Goal: Check status: Check status

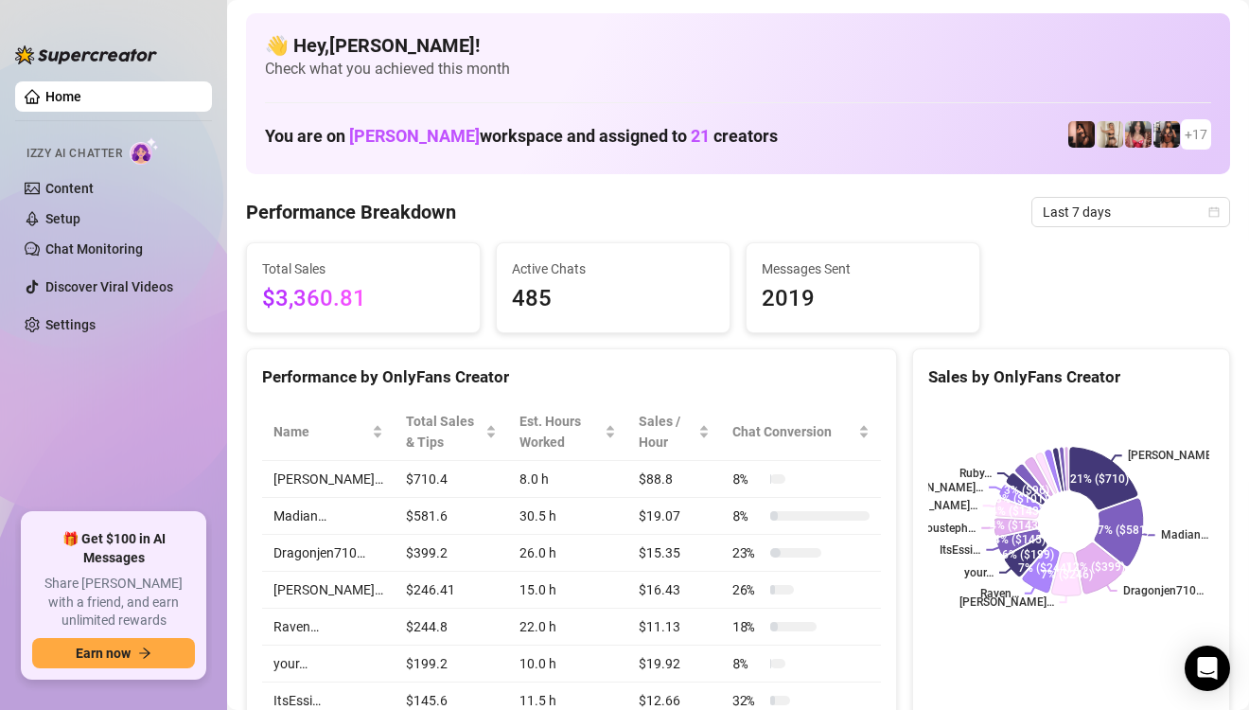
click at [39, 391] on ul "Home Izzy AI Chatter Content Setup Chat Monitoring Discover Viral Videos Settin…" at bounding box center [113, 290] width 197 height 432
click at [1208, 212] on icon "calendar" at bounding box center [1213, 211] width 11 height 11
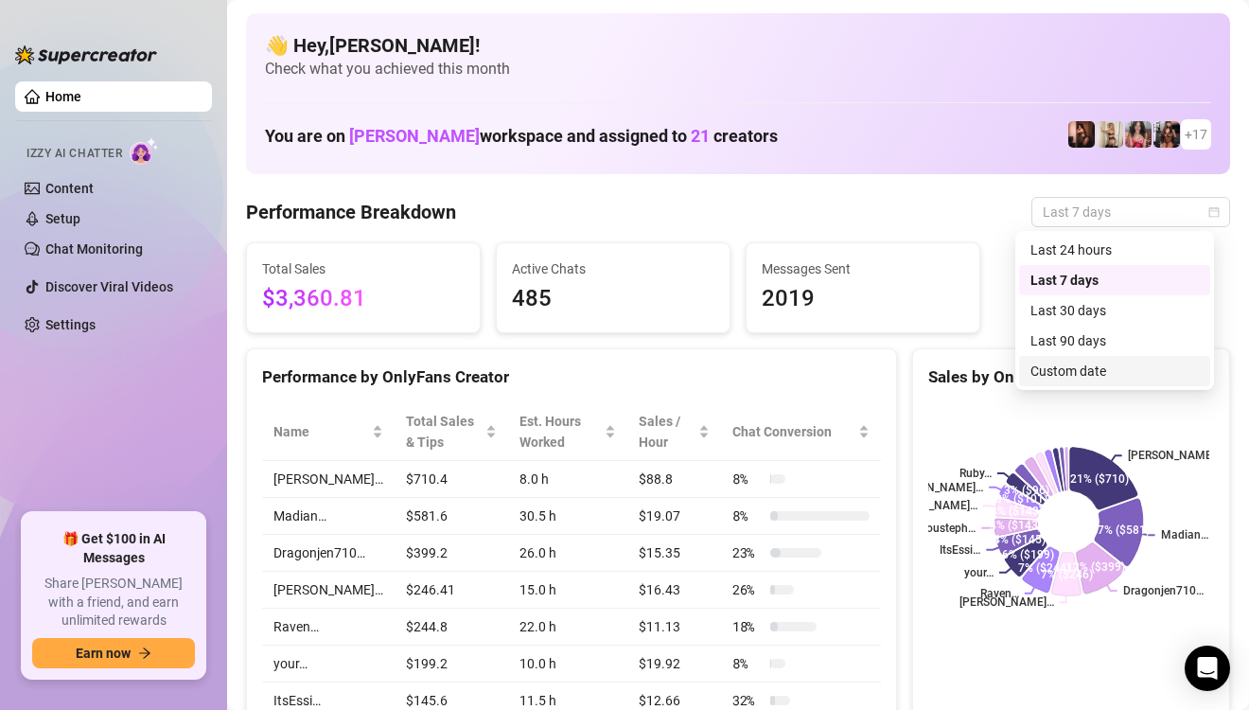
click at [1062, 370] on div "Custom date" at bounding box center [1115, 371] width 168 height 21
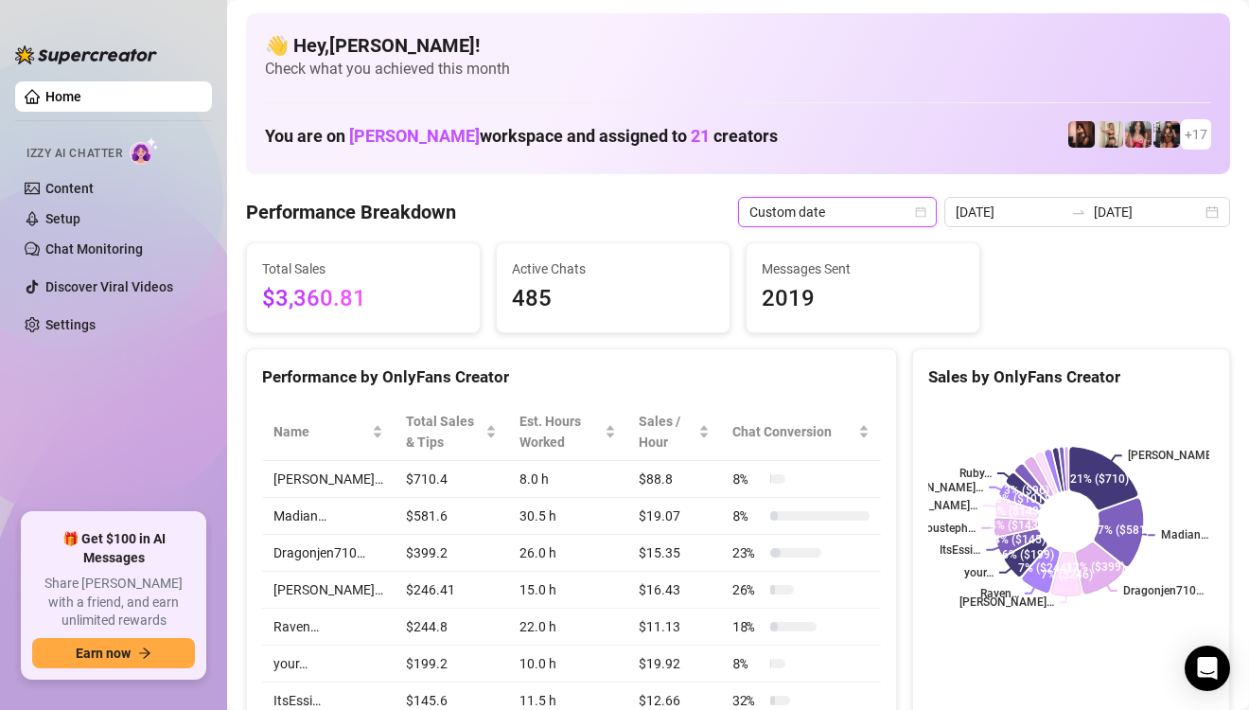
click at [923, 209] on icon "calendar" at bounding box center [920, 211] width 11 height 11
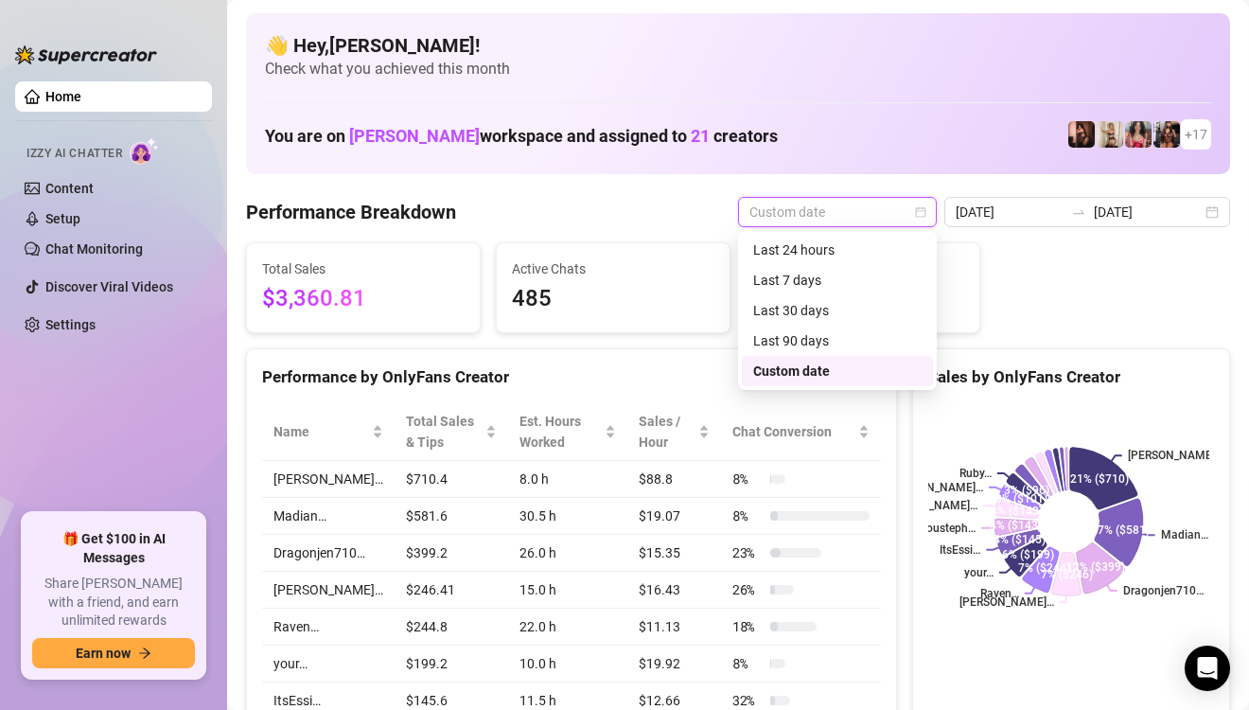
click at [921, 212] on icon "calendar" at bounding box center [920, 211] width 11 height 11
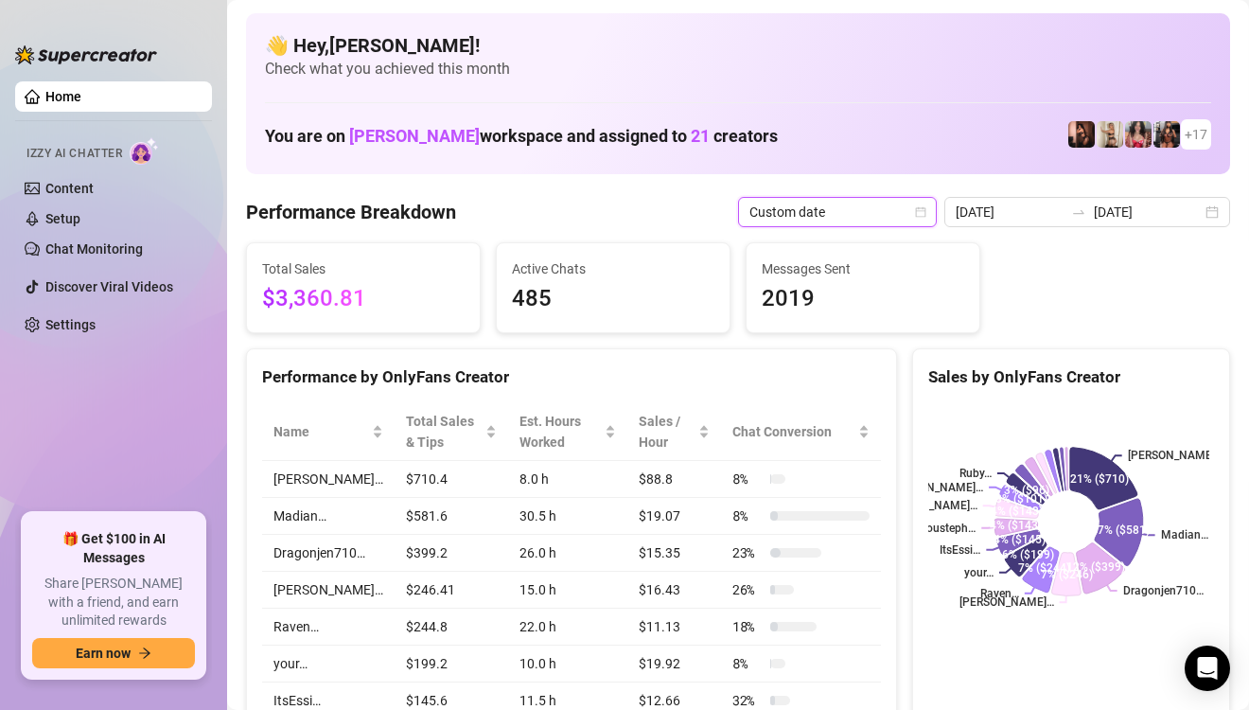
click at [932, 215] on div "Custom date" at bounding box center [837, 212] width 199 height 30
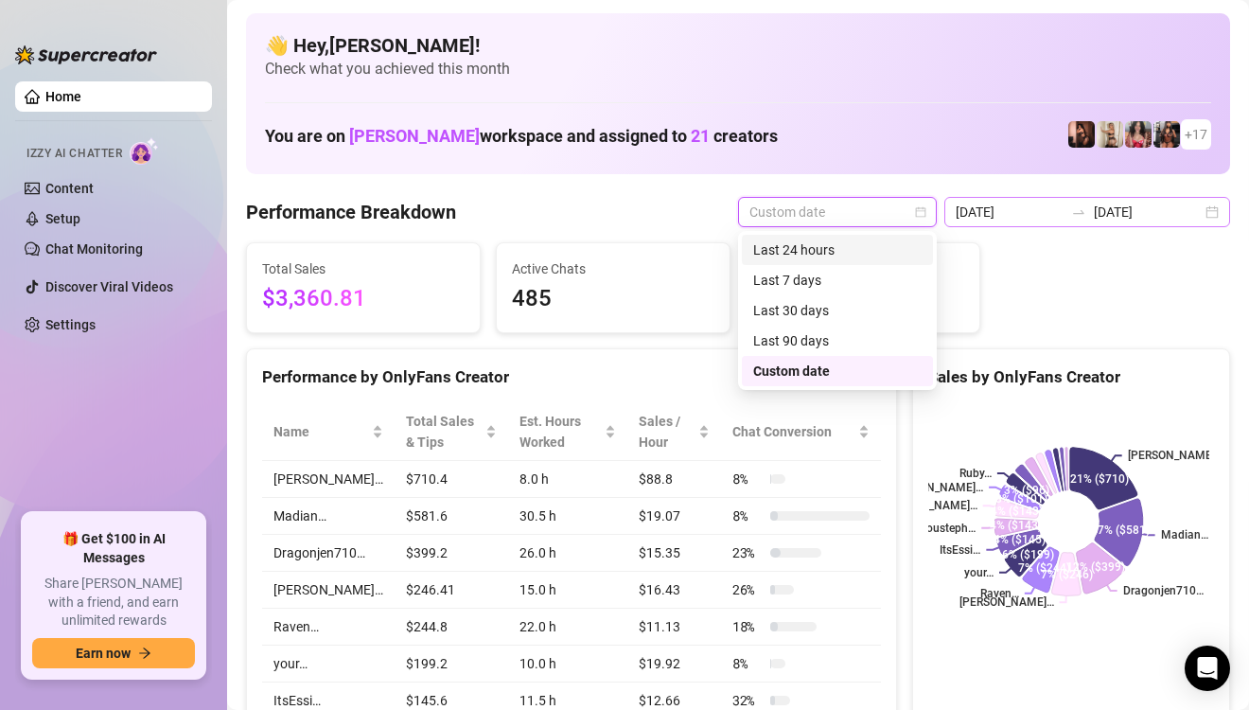
click at [1191, 211] on div "[DATE] [DATE]" at bounding box center [1087, 212] width 286 height 30
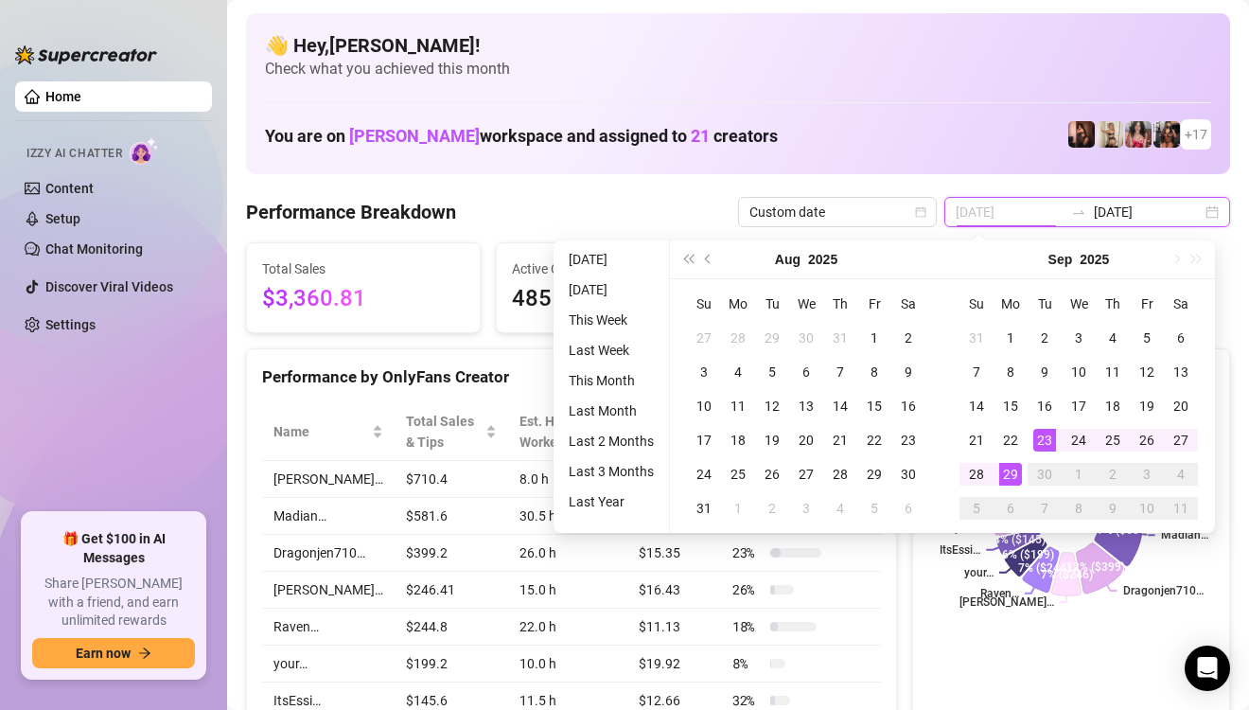
type input "[DATE]"
click at [1006, 467] on div "29" at bounding box center [1010, 474] width 23 height 23
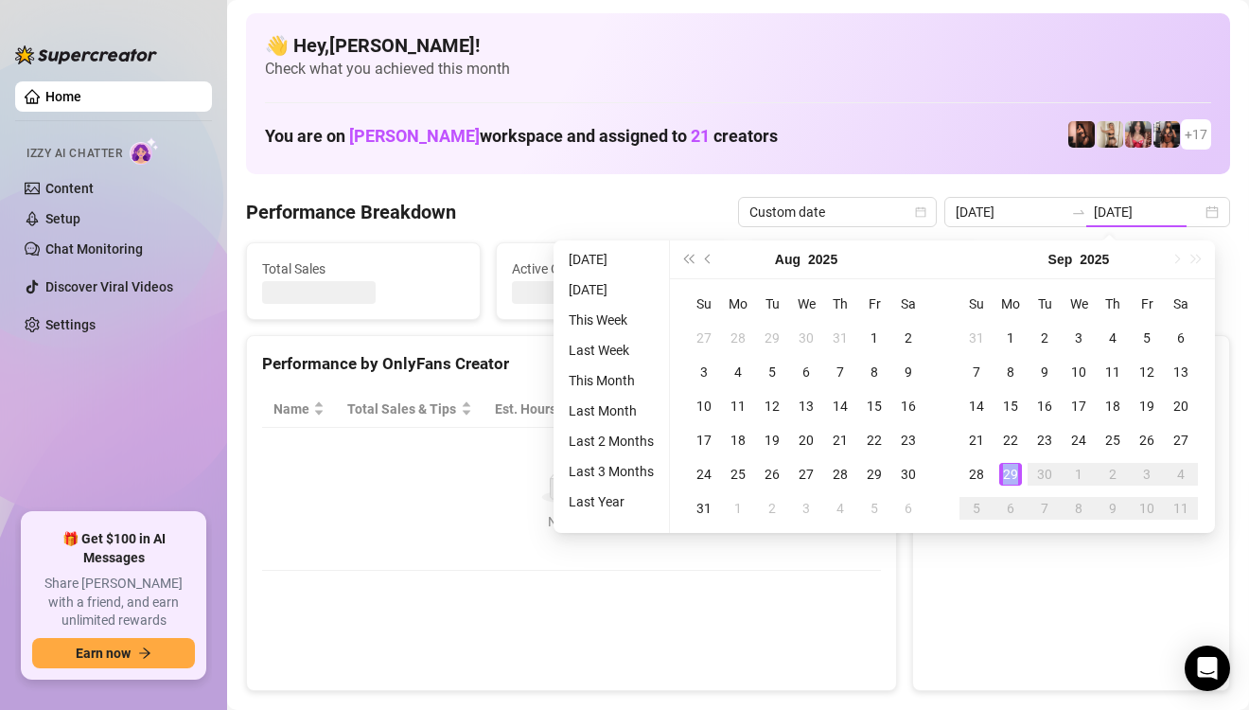
type input "[DATE]"
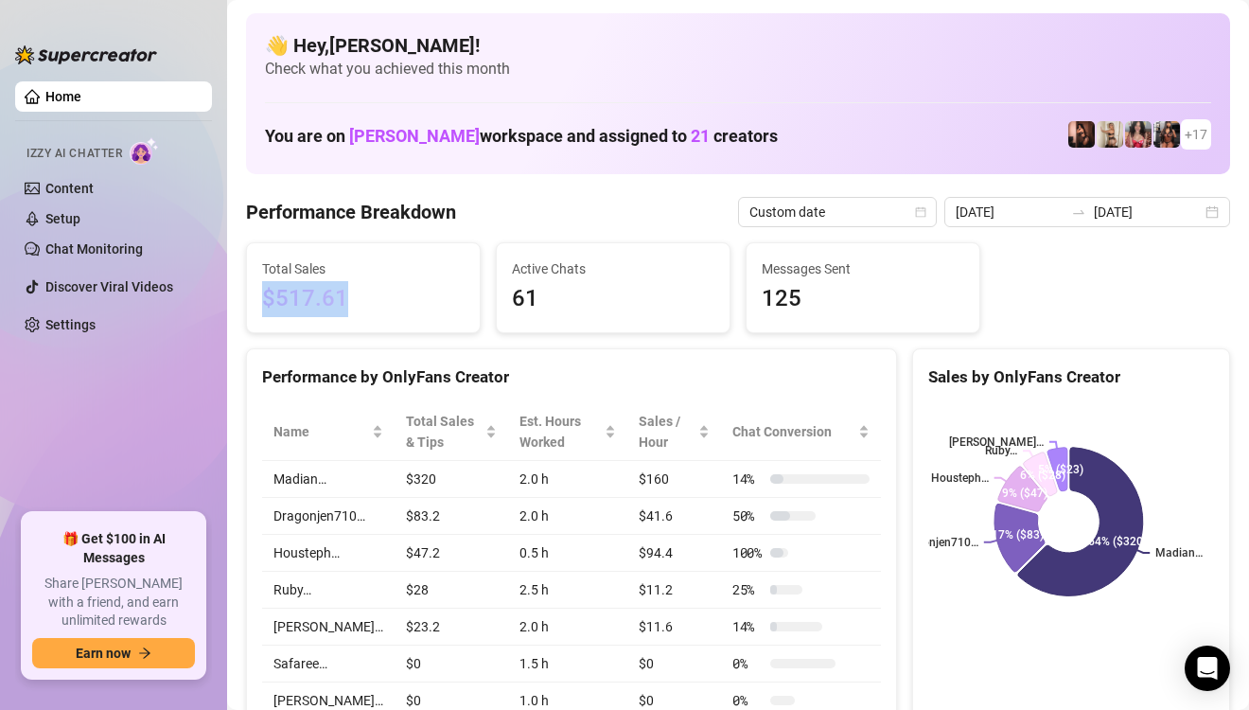
drag, startPoint x: 266, startPoint y: 291, endPoint x: 409, endPoint y: 322, distance: 146.1
click at [409, 322] on div "Total Sales $517.61" at bounding box center [363, 287] width 233 height 89
click at [360, 303] on span "$517.61" at bounding box center [363, 299] width 203 height 36
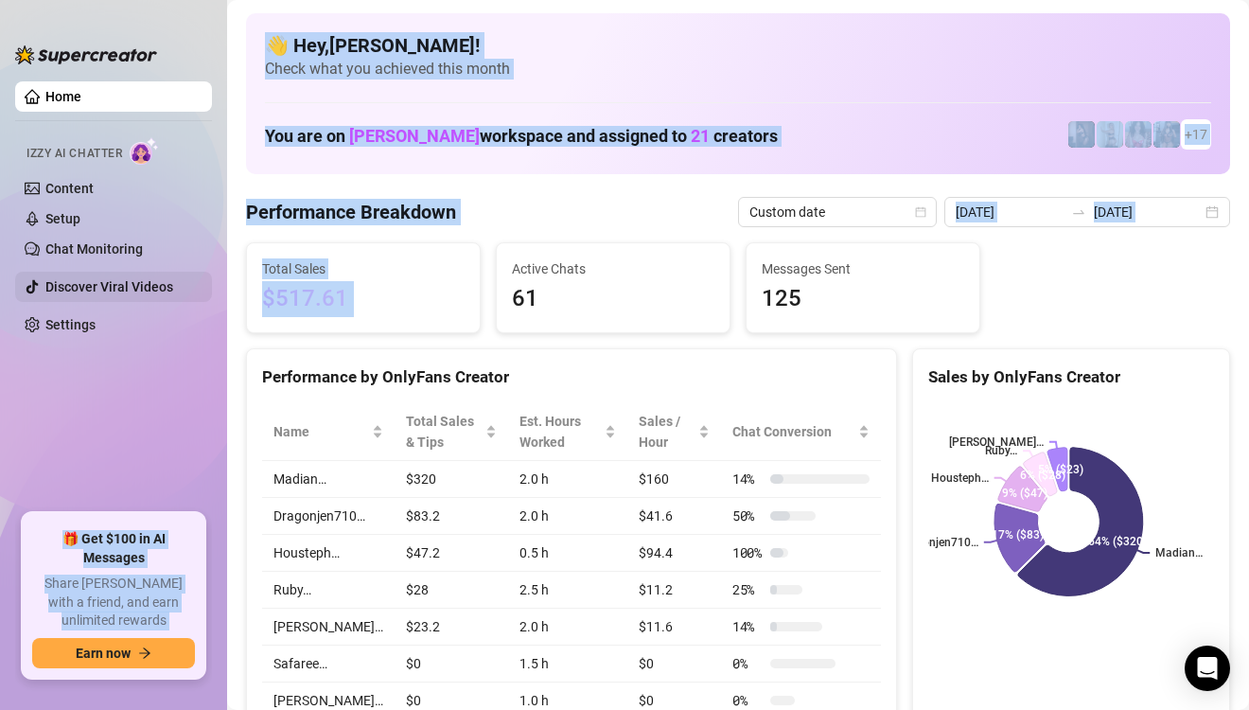
drag, startPoint x: 360, startPoint y: 303, endPoint x: 201, endPoint y: 300, distance: 159.0
click at [201, 300] on div "Home Izzy AI Chatter Content Setup Chat Monitoring Discover Viral Videos Settin…" at bounding box center [624, 355] width 1249 height 710
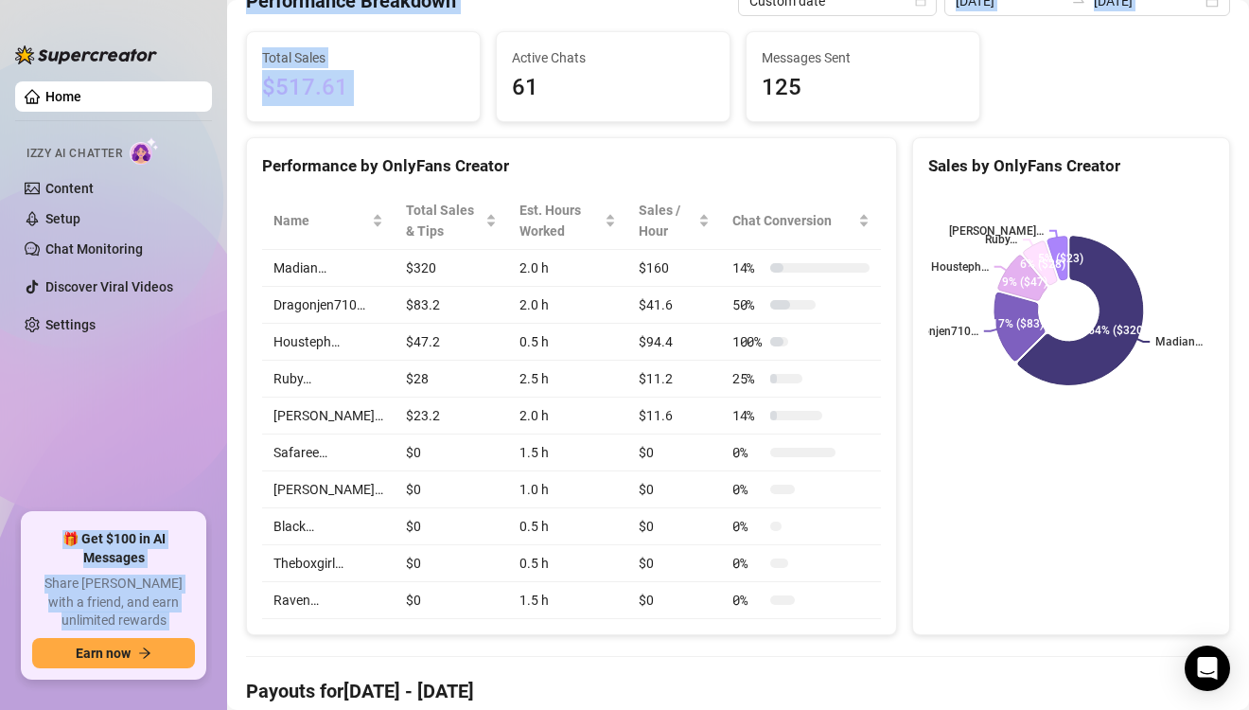
scroll to position [189, 0]
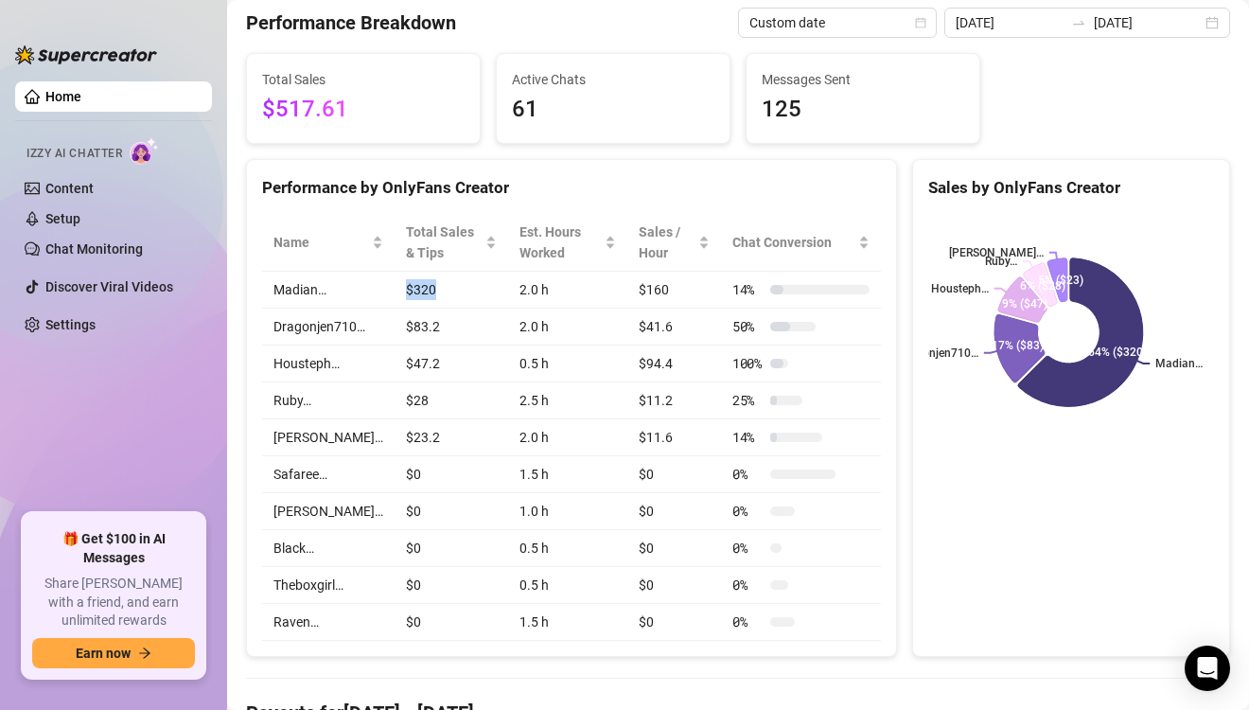
drag, startPoint x: 432, startPoint y: 291, endPoint x: 379, endPoint y: 291, distance: 52.1
click at [395, 291] on td "$320" at bounding box center [452, 290] width 114 height 37
drag, startPoint x: 435, startPoint y: 326, endPoint x: 377, endPoint y: 324, distance: 58.7
click at [395, 324] on td "$83.2" at bounding box center [452, 327] width 114 height 37
drag, startPoint x: 425, startPoint y: 358, endPoint x: 393, endPoint y: 362, distance: 32.5
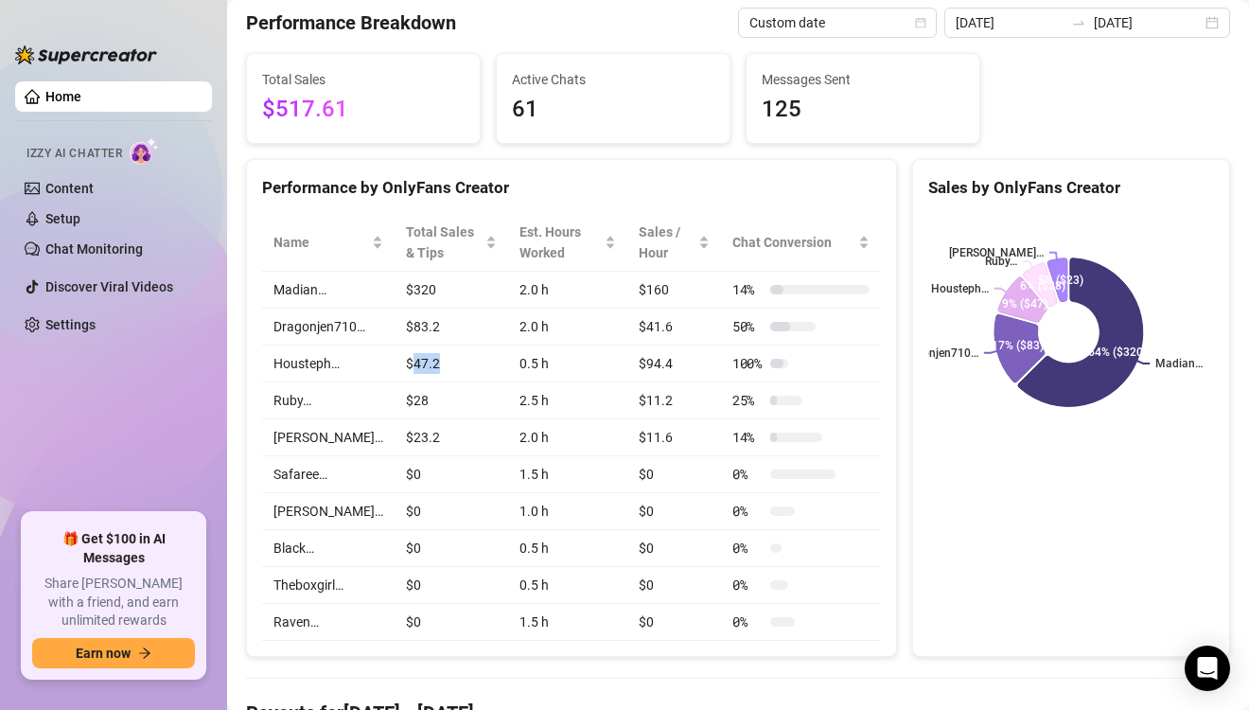
click at [395, 362] on td "$47.2" at bounding box center [452, 363] width 114 height 37
drag, startPoint x: 418, startPoint y: 403, endPoint x: 395, endPoint y: 401, distance: 23.7
click at [395, 401] on td "$28" at bounding box center [452, 400] width 114 height 37
drag, startPoint x: 423, startPoint y: 433, endPoint x: 393, endPoint y: 437, distance: 30.5
click at [395, 437] on td "$23.2" at bounding box center [452, 437] width 114 height 37
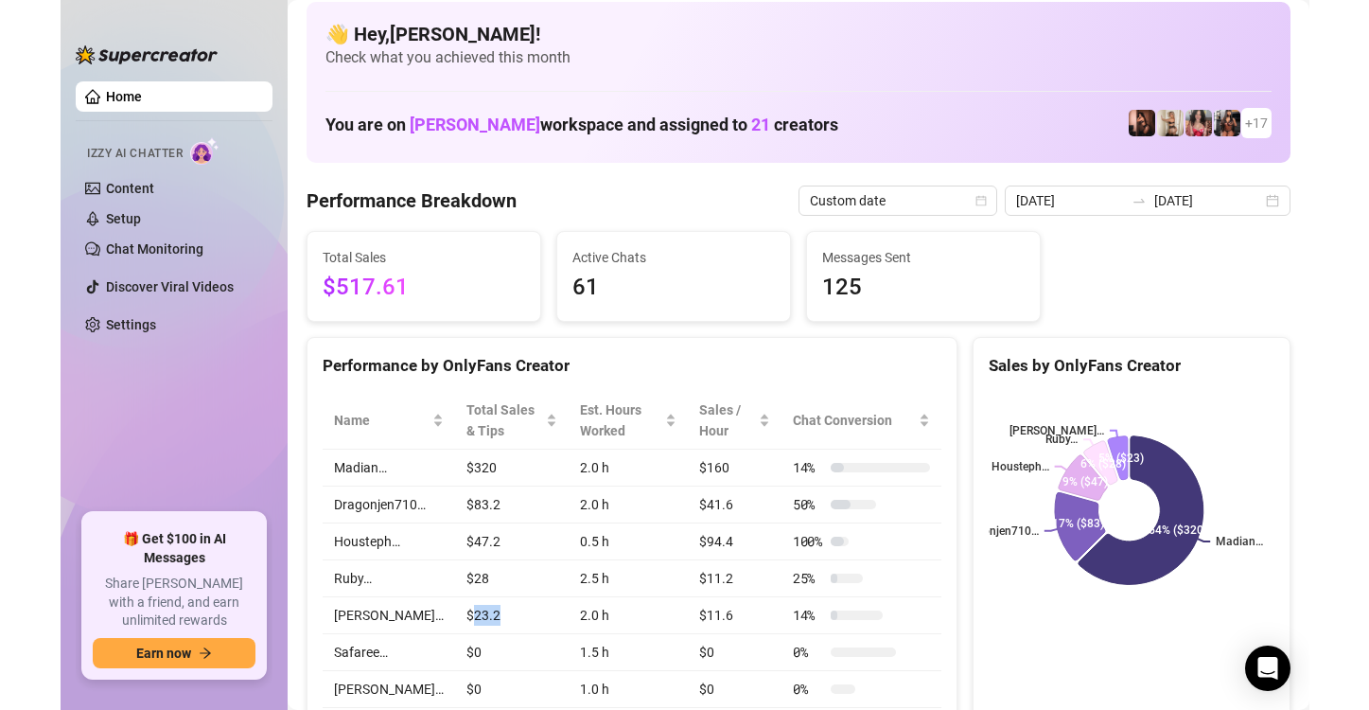
scroll to position [0, 0]
